Goal: Task Accomplishment & Management: Manage account settings

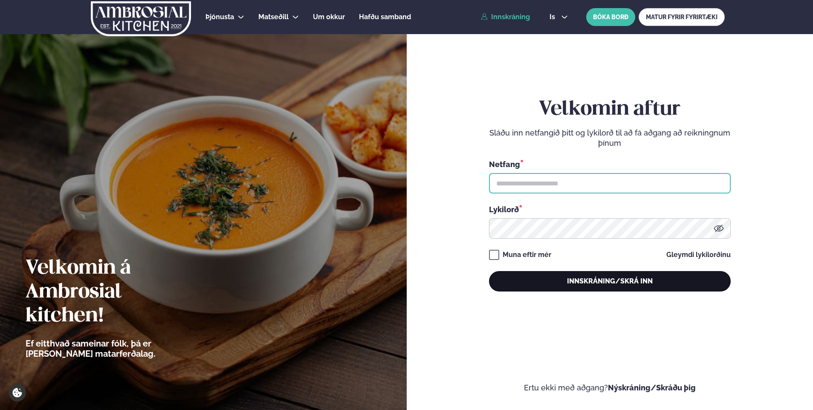
type input "**********"
click at [609, 283] on button "Innskráning/Skrá inn" at bounding box center [610, 281] width 242 height 20
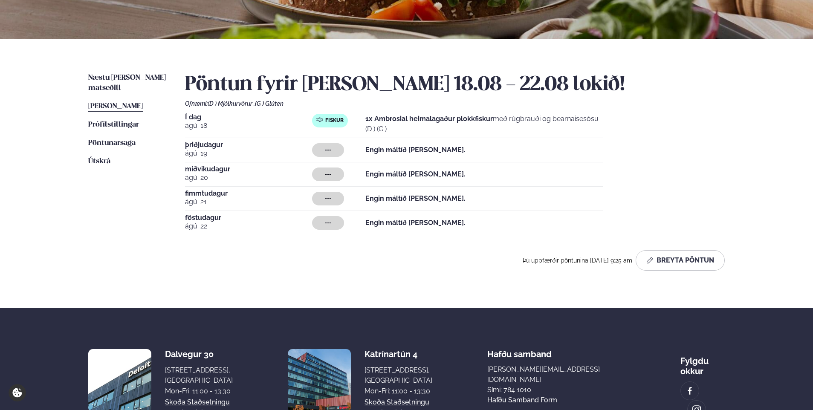
scroll to position [213, 0]
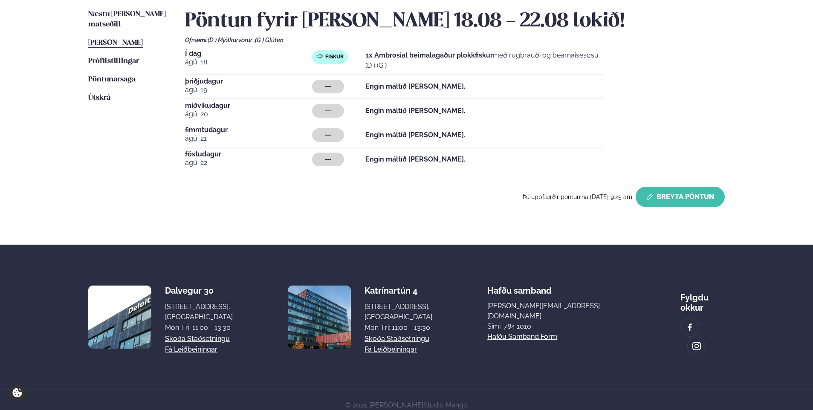
click at [666, 196] on button "Breyta Pöntun" at bounding box center [680, 197] width 89 height 20
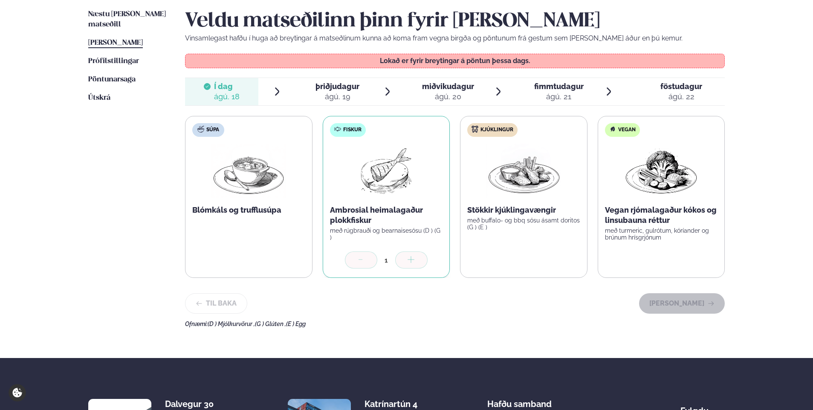
click at [348, 80] on span "þriðjudagur þri. [DATE]" at bounding box center [332, 91] width 73 height 27
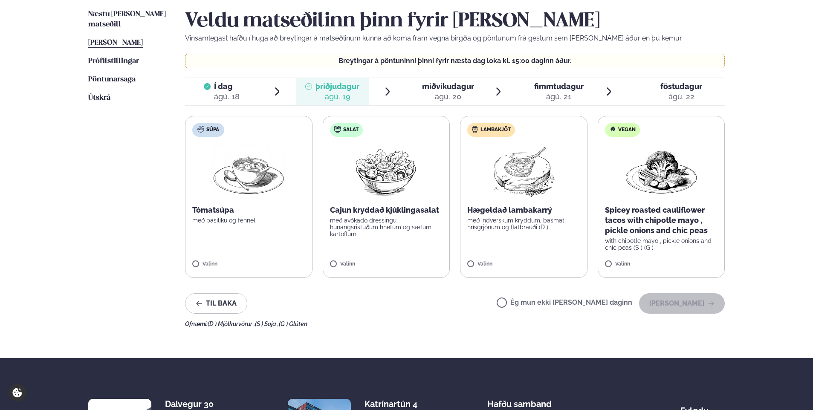
click at [456, 84] on span "miðvikudagur" at bounding box center [448, 86] width 52 height 9
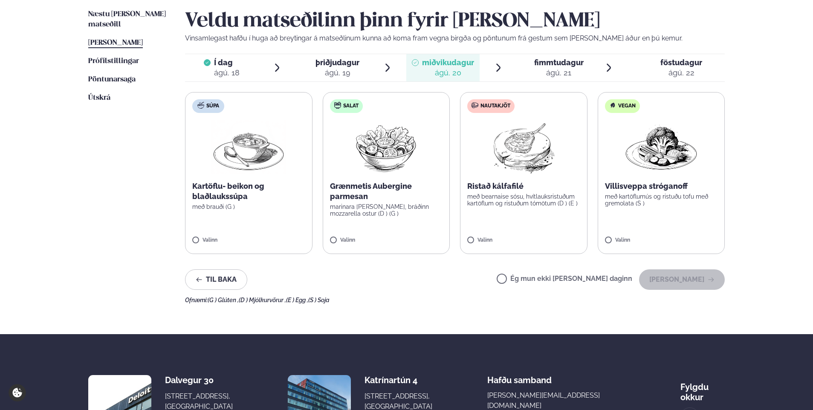
click at [549, 80] on span "fimmtudagur fim. [DATE]" at bounding box center [553, 67] width 73 height 27
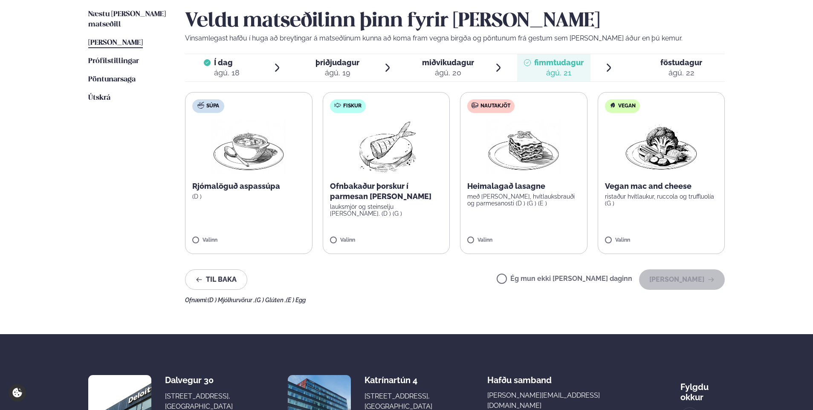
click at [667, 78] on div "ágú. 22" at bounding box center [682, 73] width 42 height 10
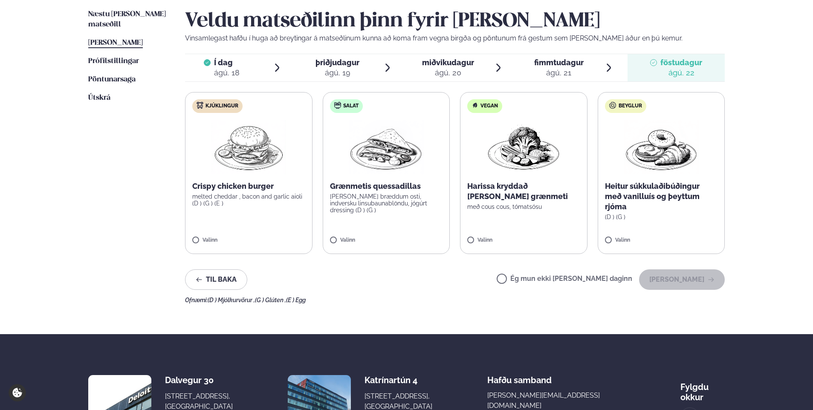
click at [346, 69] on div "ágú. 19" at bounding box center [338, 73] width 44 height 10
